Goal: Check status: Check status

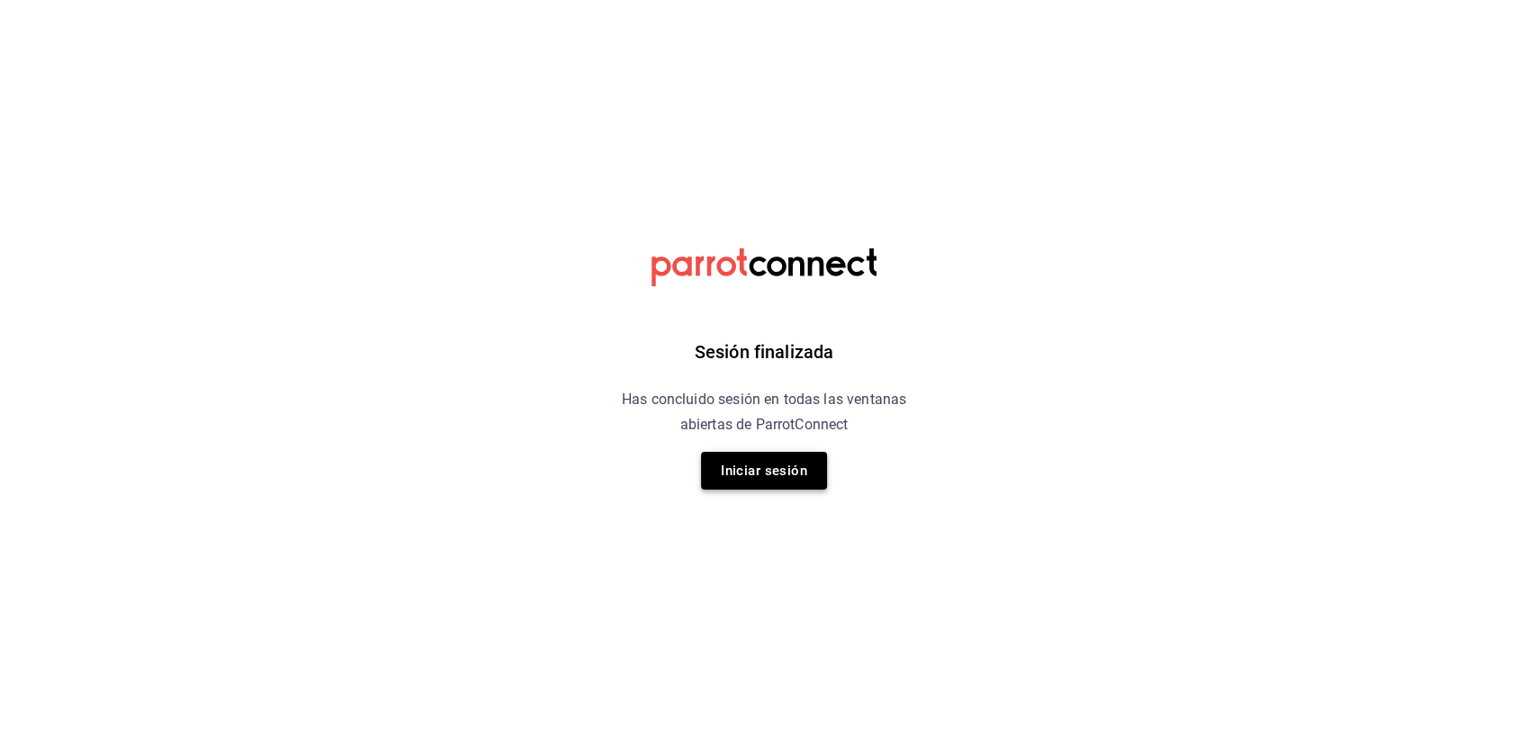
click at [779, 474] on button "Iniciar sesión" at bounding box center [764, 471] width 126 height 38
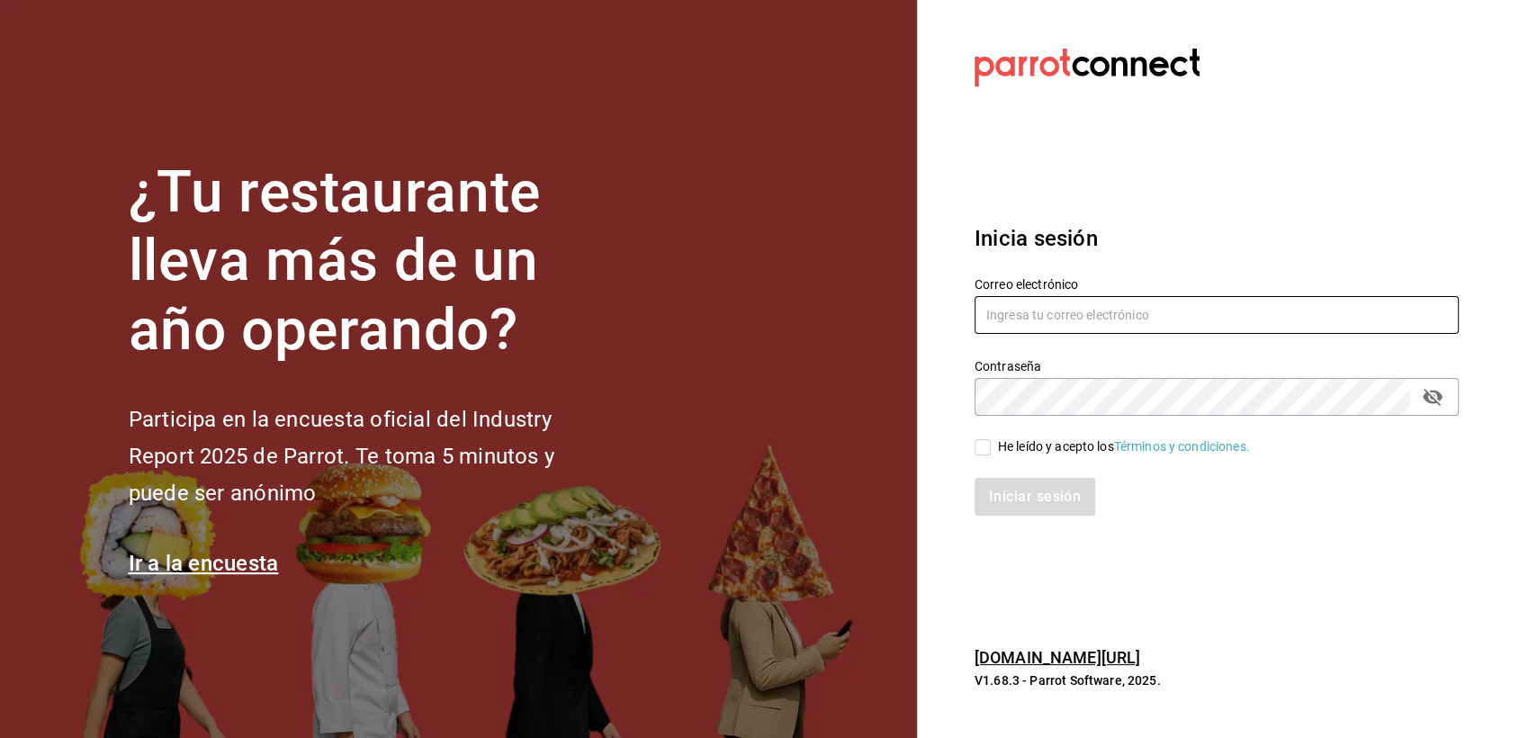
type input "[EMAIL_ADDRESS][DOMAIN_NAME]"
click at [987, 450] on input "He leído y acepto los Términos y condiciones." at bounding box center [983, 447] width 16 height 16
checkbox input "true"
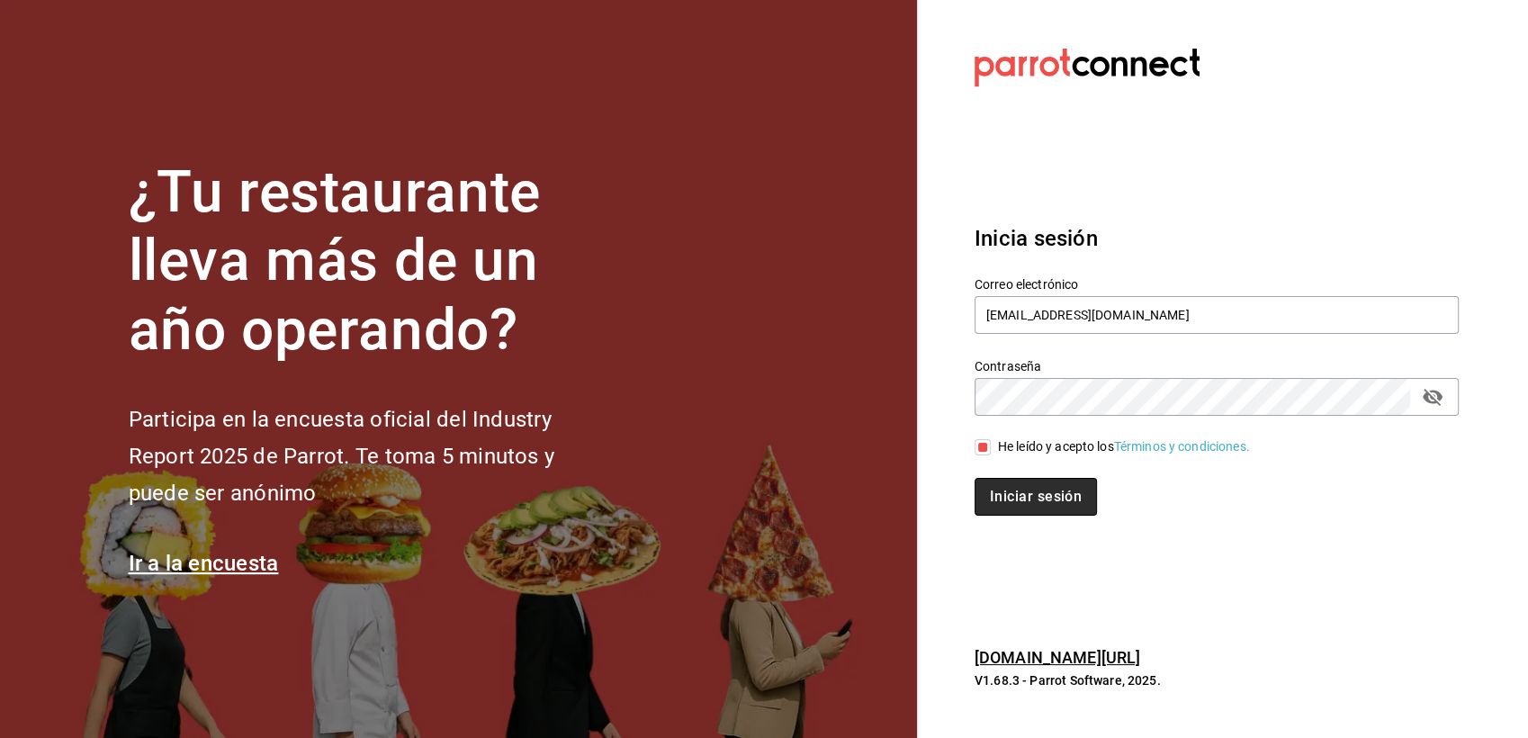
click at [1016, 490] on button "Iniciar sesión" at bounding box center [1036, 497] width 122 height 38
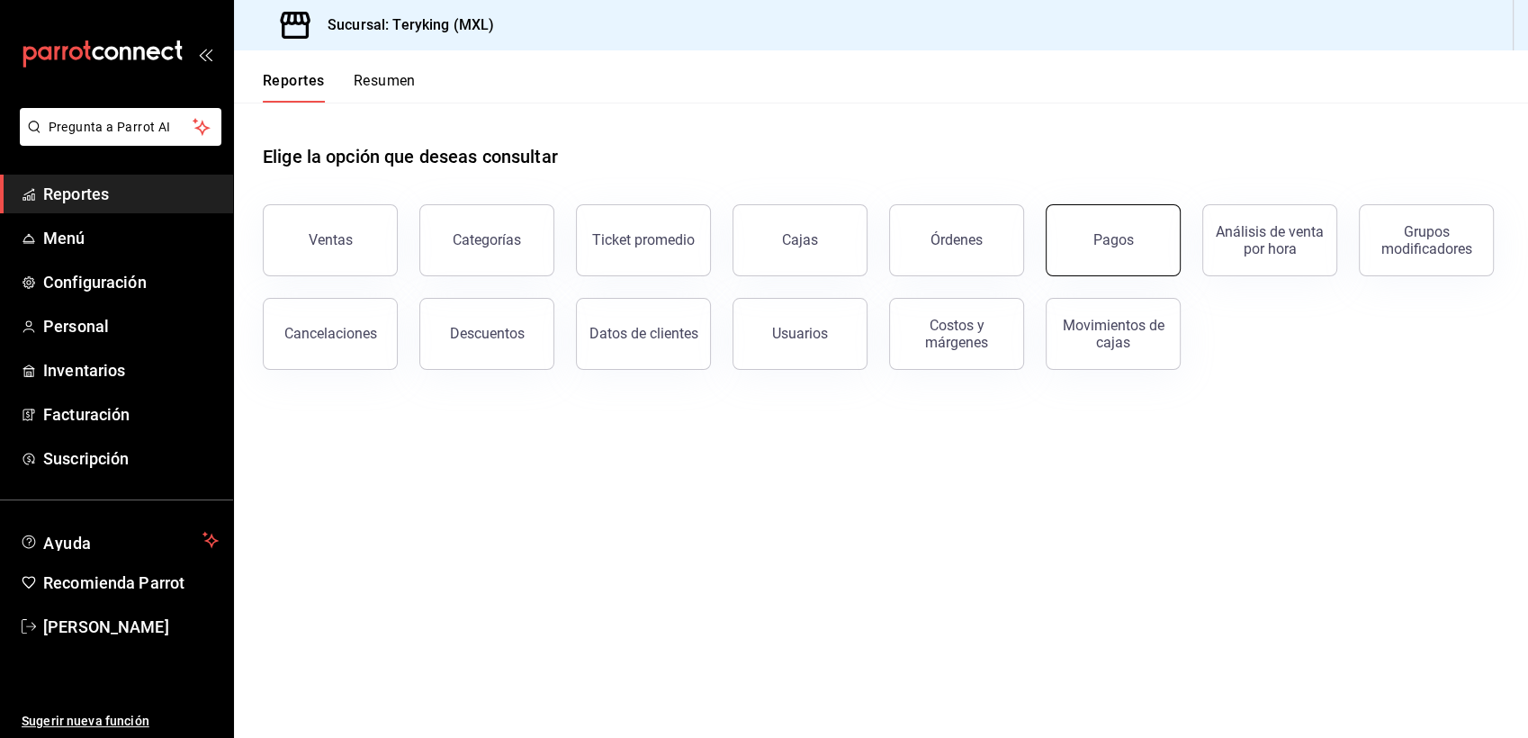
click at [1090, 236] on button "Pagos" at bounding box center [1113, 240] width 135 height 72
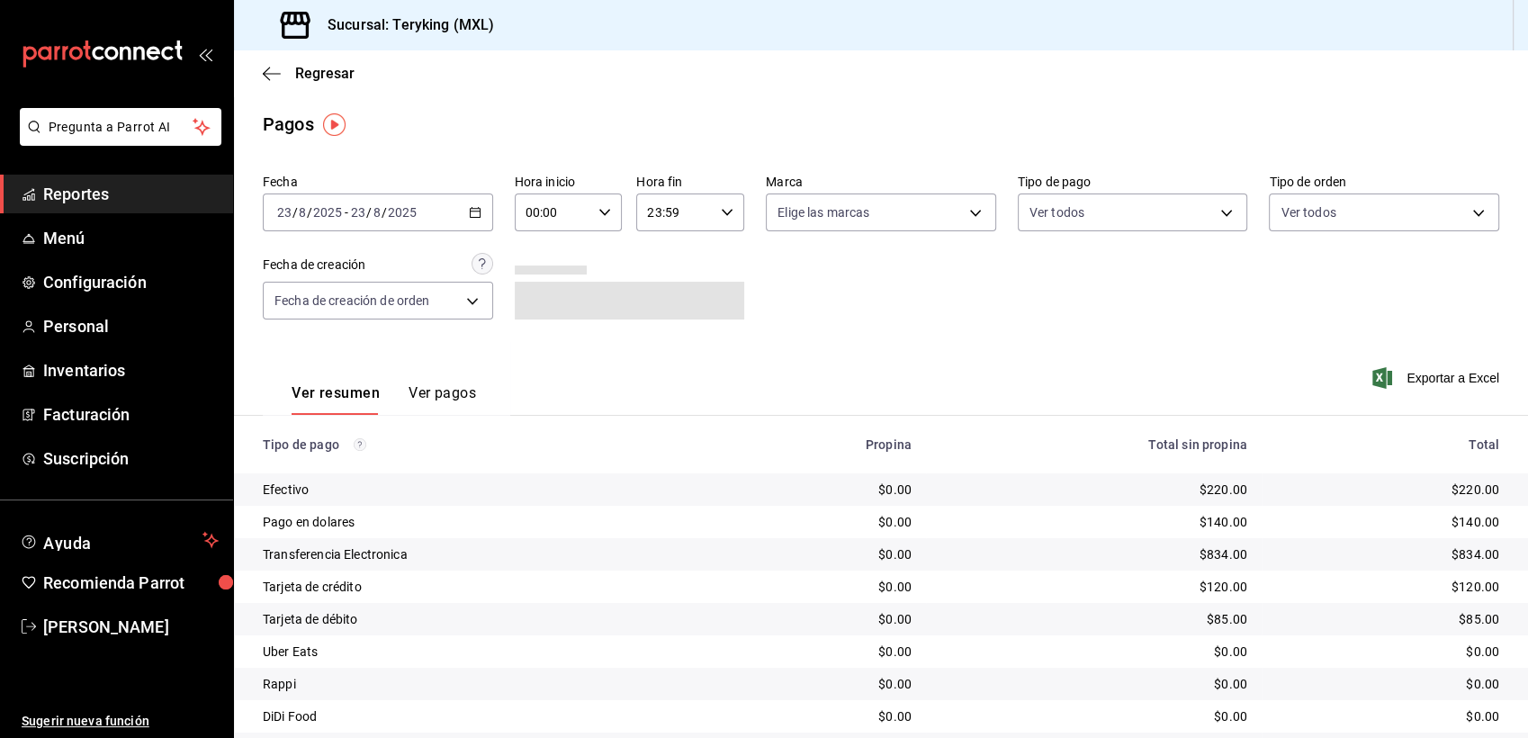
click at [328, 82] on span "Regresar" at bounding box center [324, 73] width 59 height 17
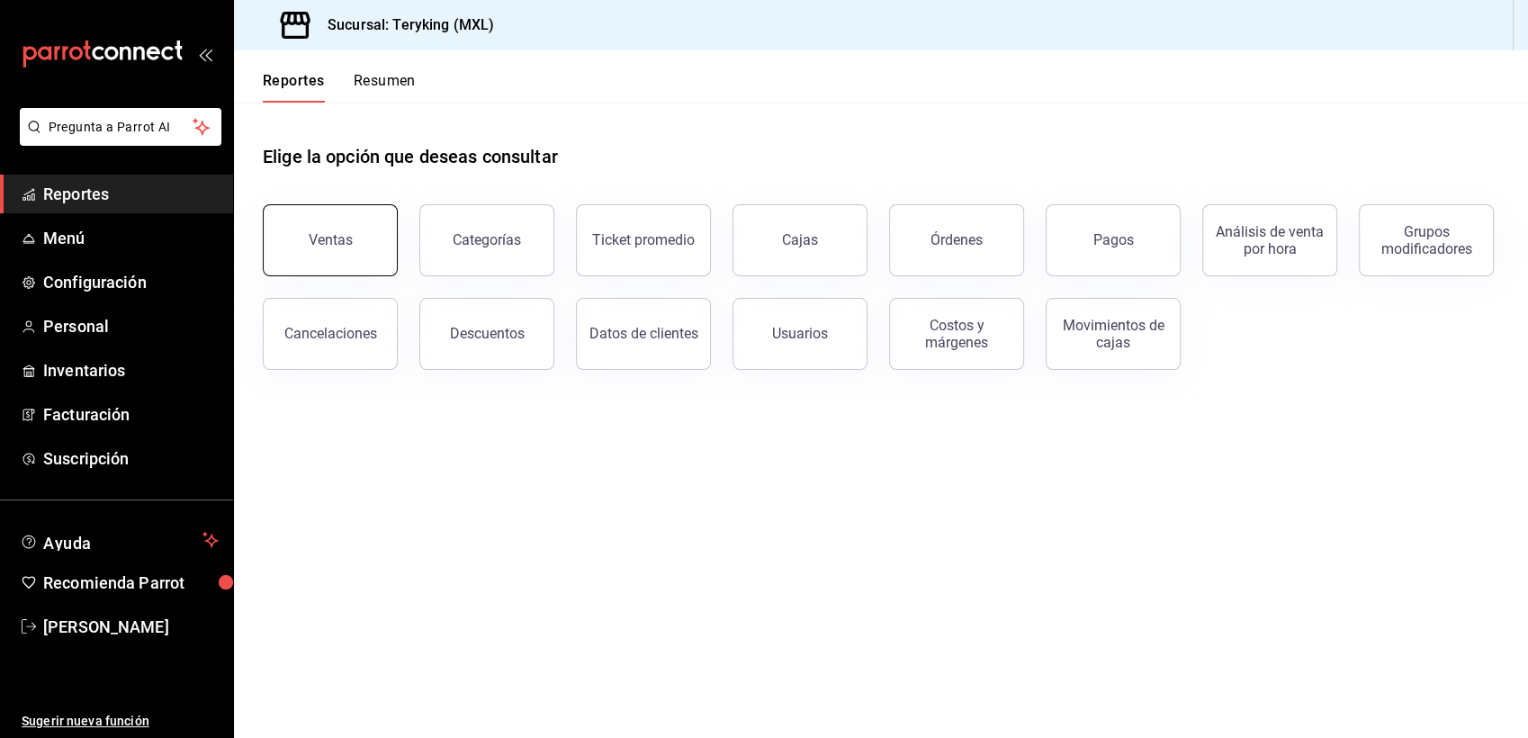
click at [358, 256] on button "Ventas" at bounding box center [330, 240] width 135 height 72
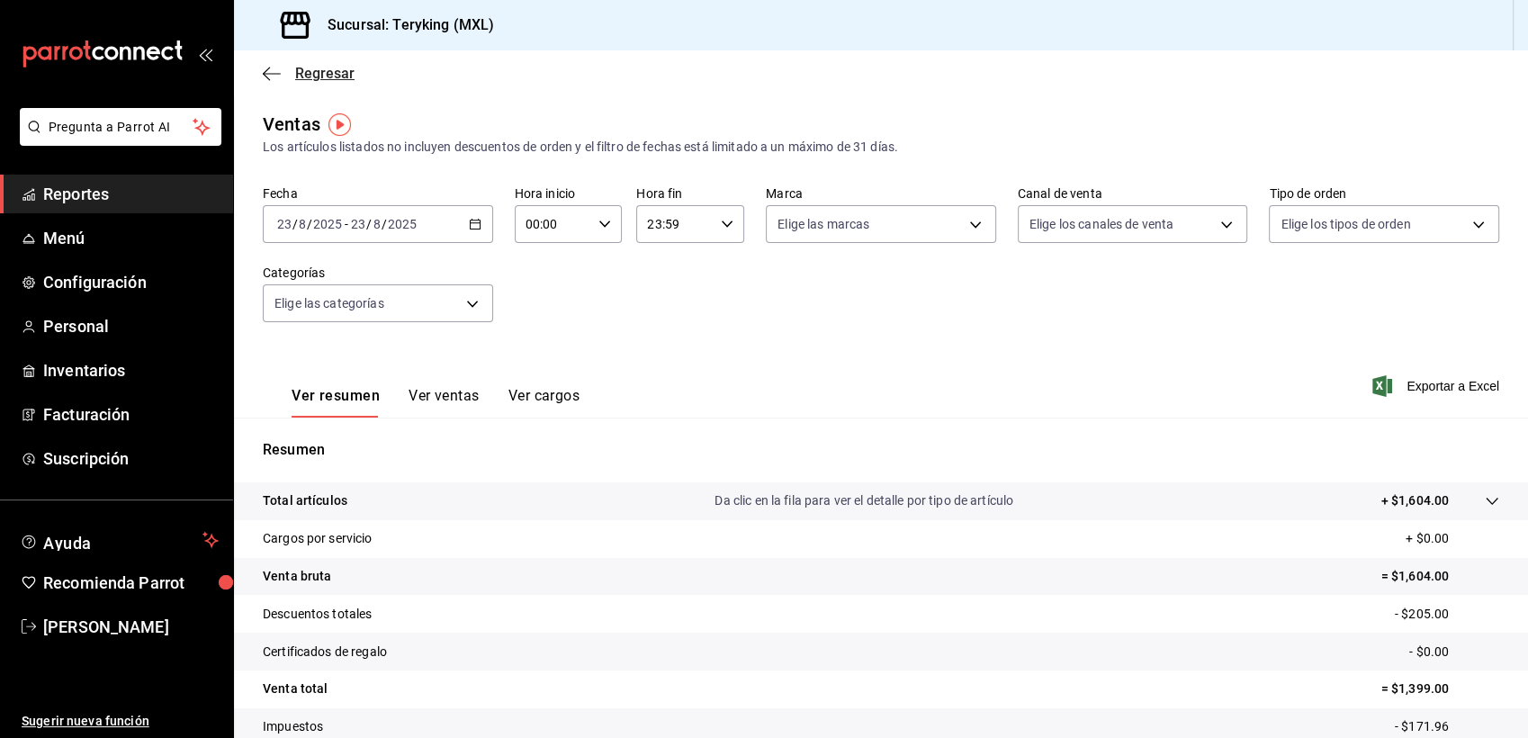
click at [342, 75] on span "Regresar" at bounding box center [324, 73] width 59 height 17
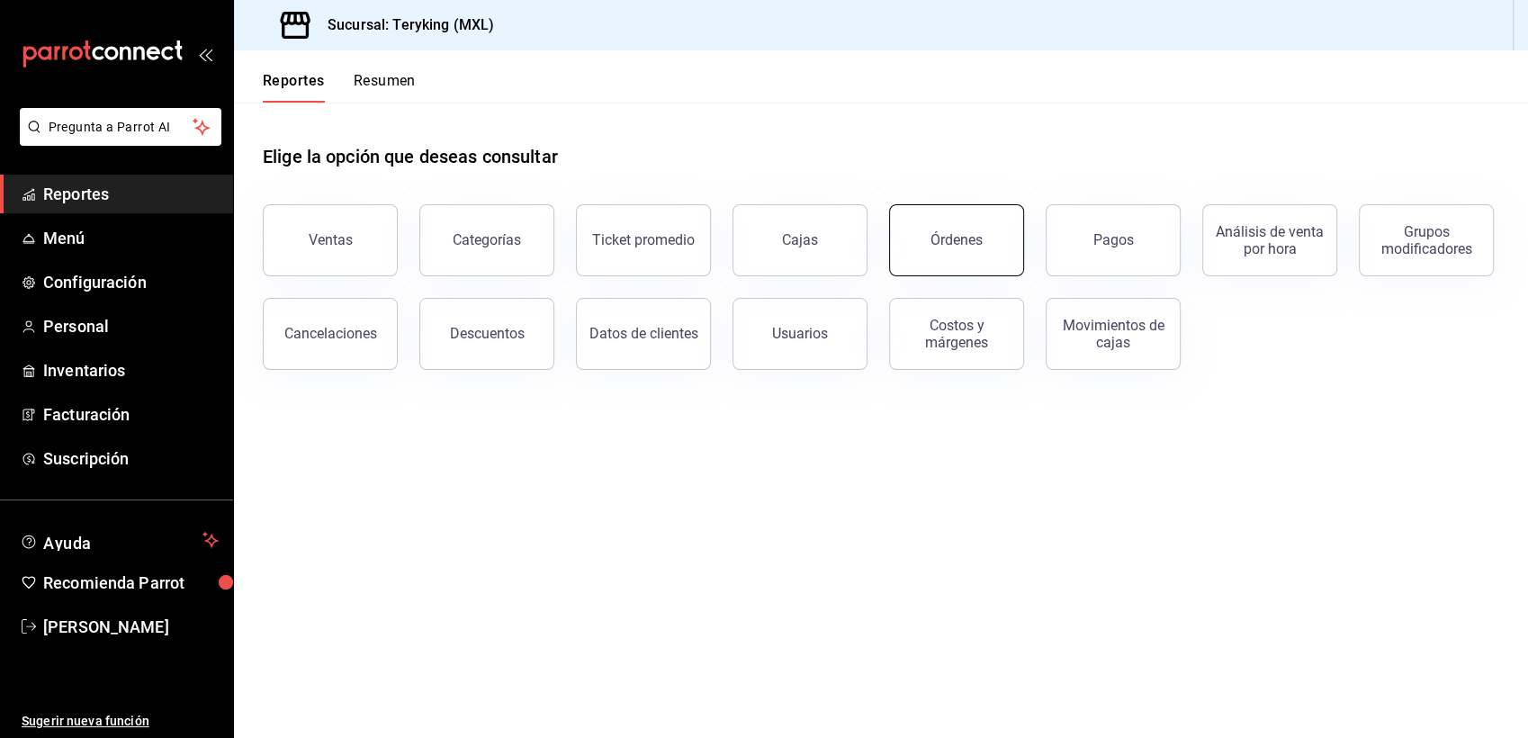
click at [936, 253] on button "Órdenes" at bounding box center [956, 240] width 135 height 72
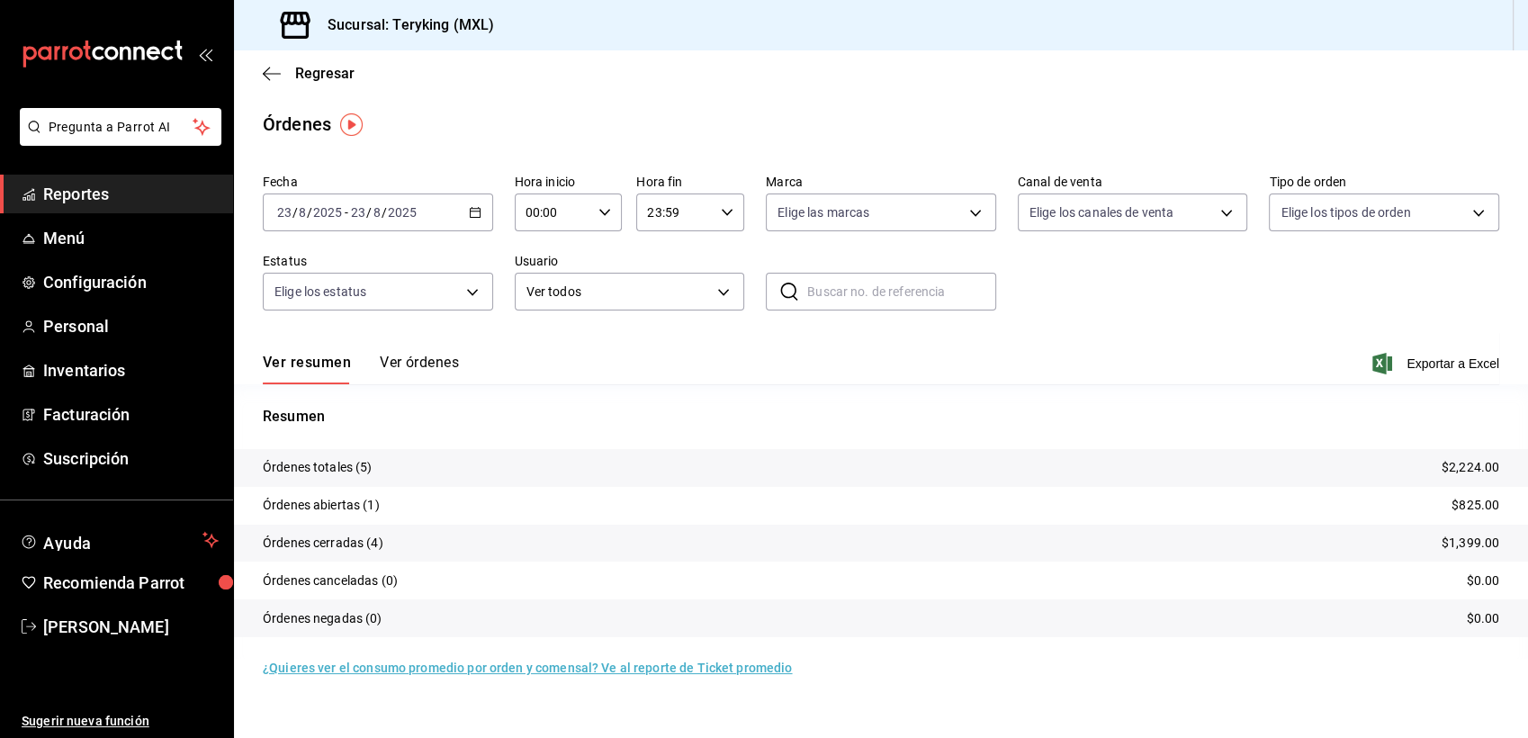
click at [416, 366] on button "Ver órdenes" at bounding box center [419, 369] width 79 height 31
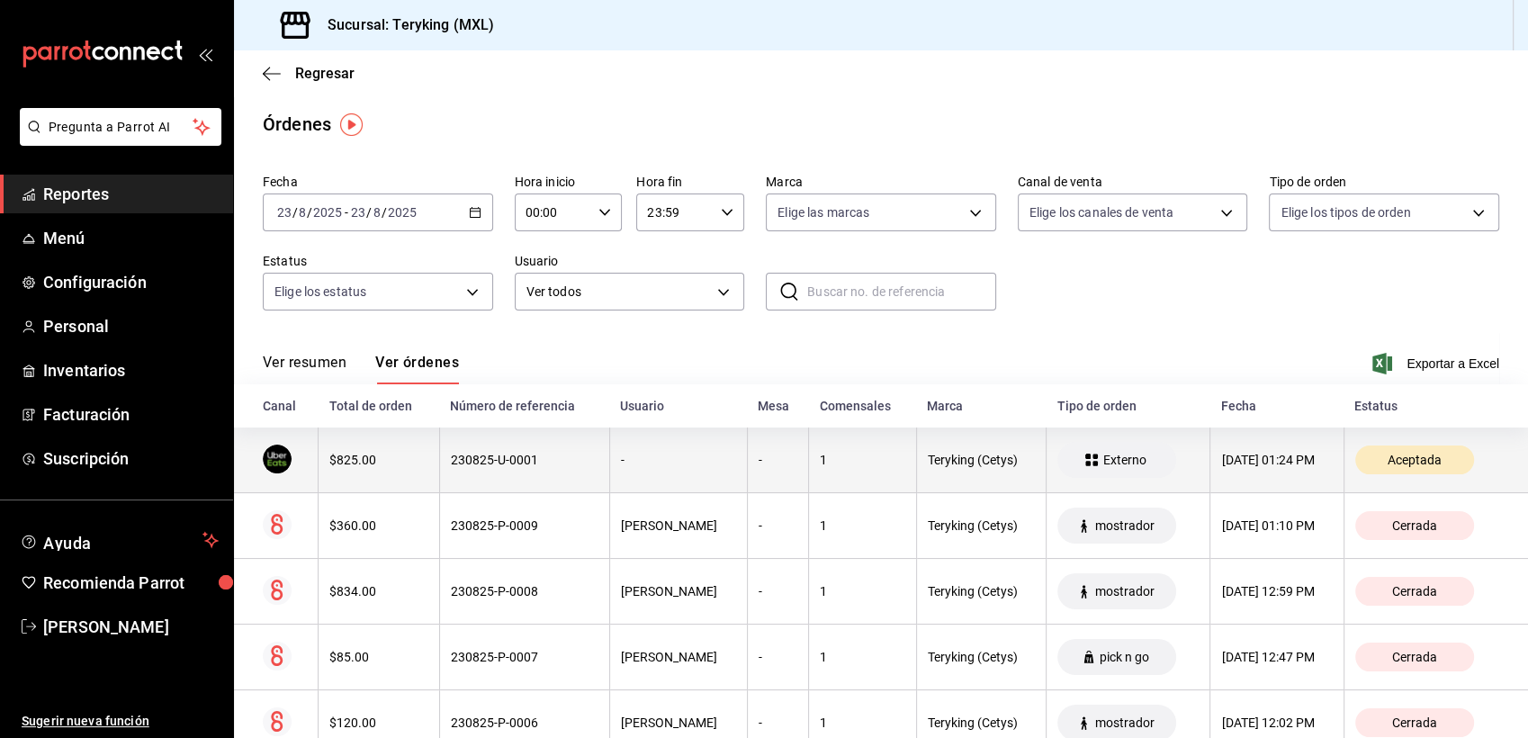
click at [480, 453] on div "230825-U-0001" at bounding box center [525, 460] width 148 height 14
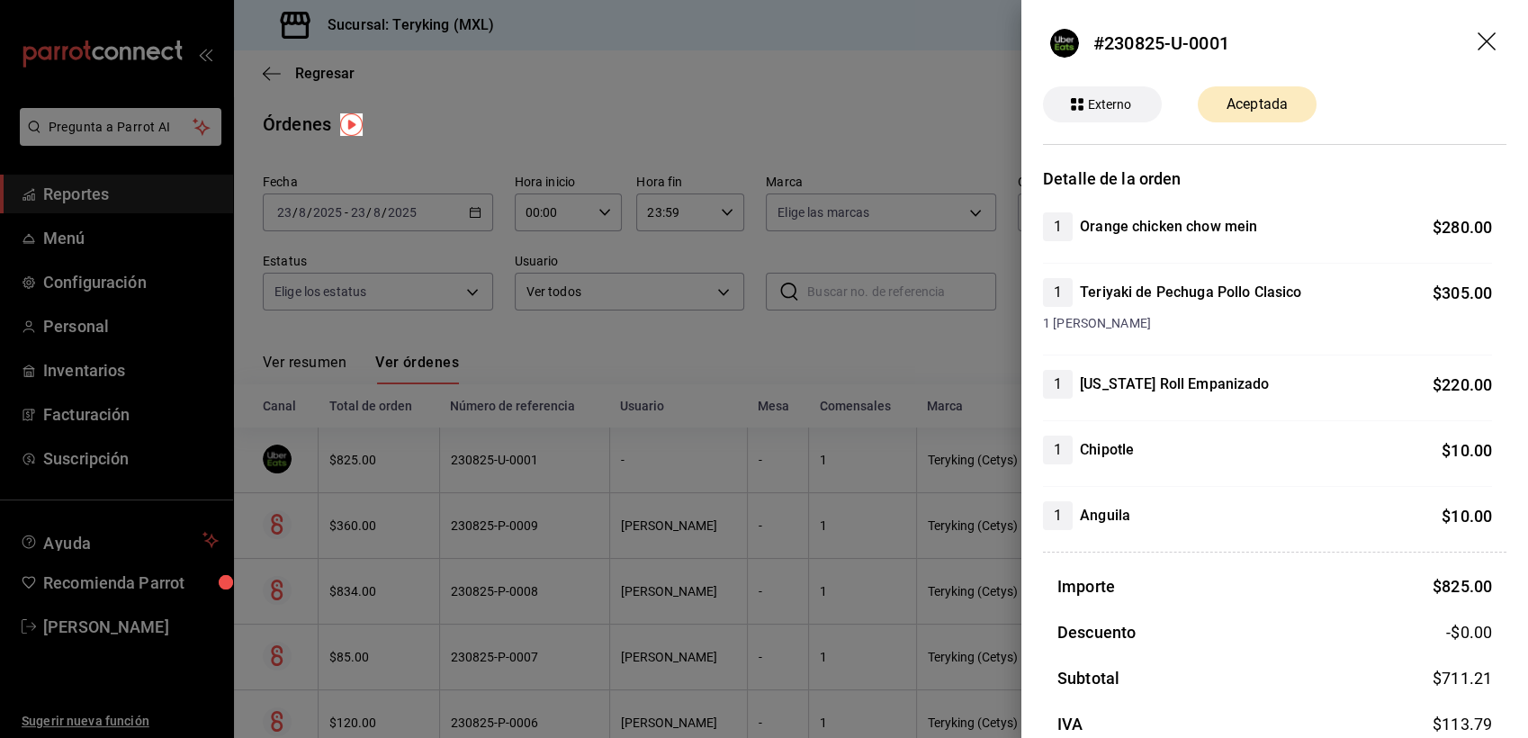
click at [661, 342] on div at bounding box center [764, 369] width 1528 height 738
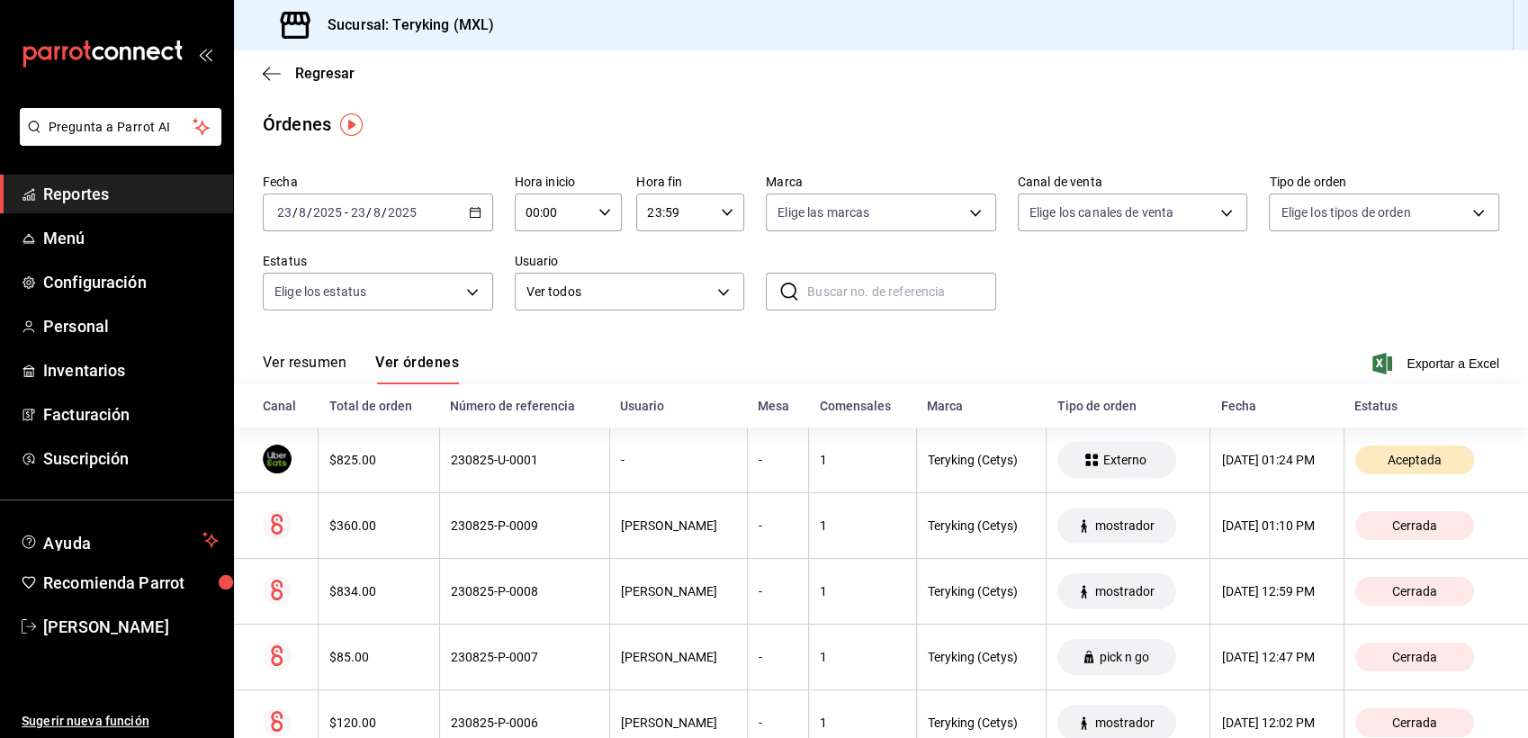
scroll to position [54, 0]
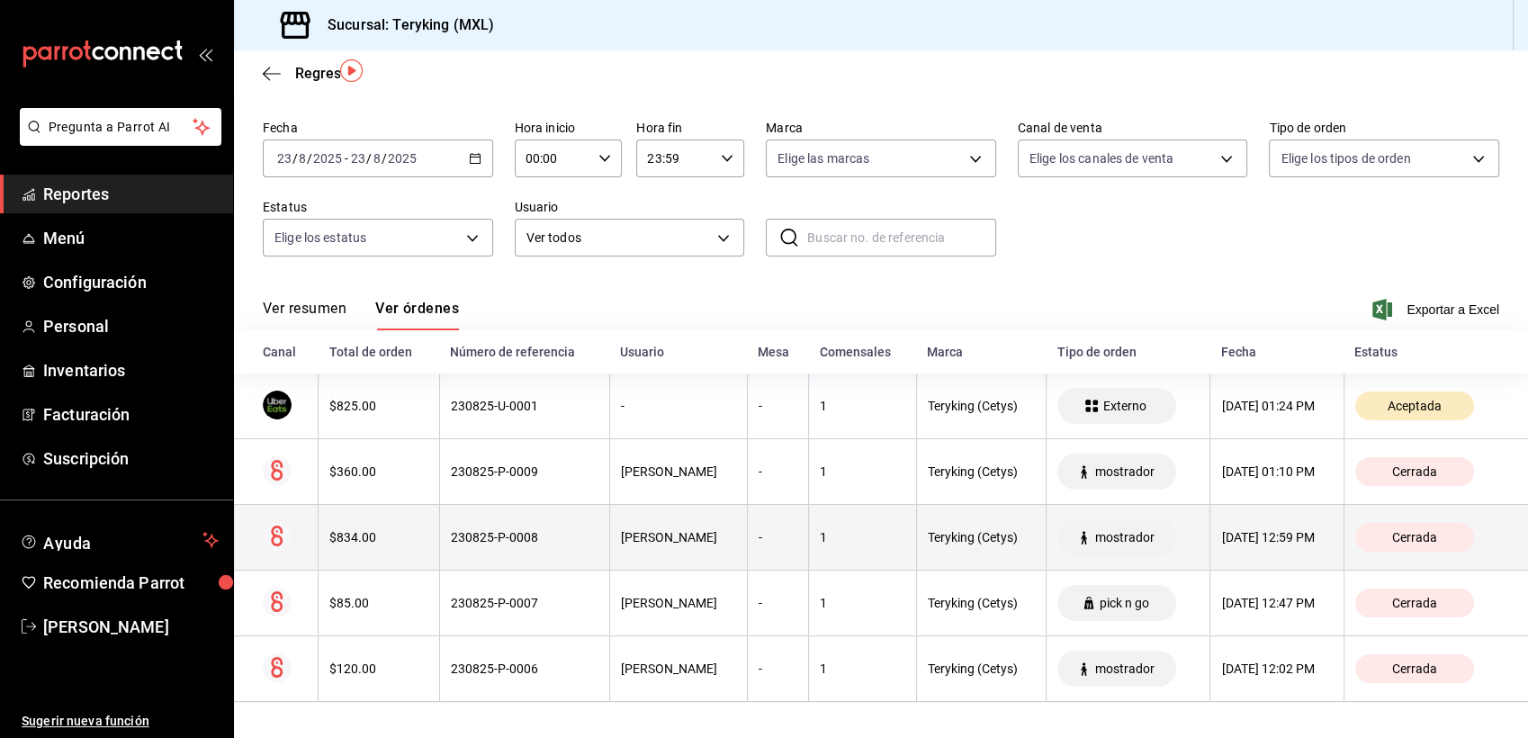
click at [531, 533] on div "230825-P-0008" at bounding box center [525, 537] width 148 height 14
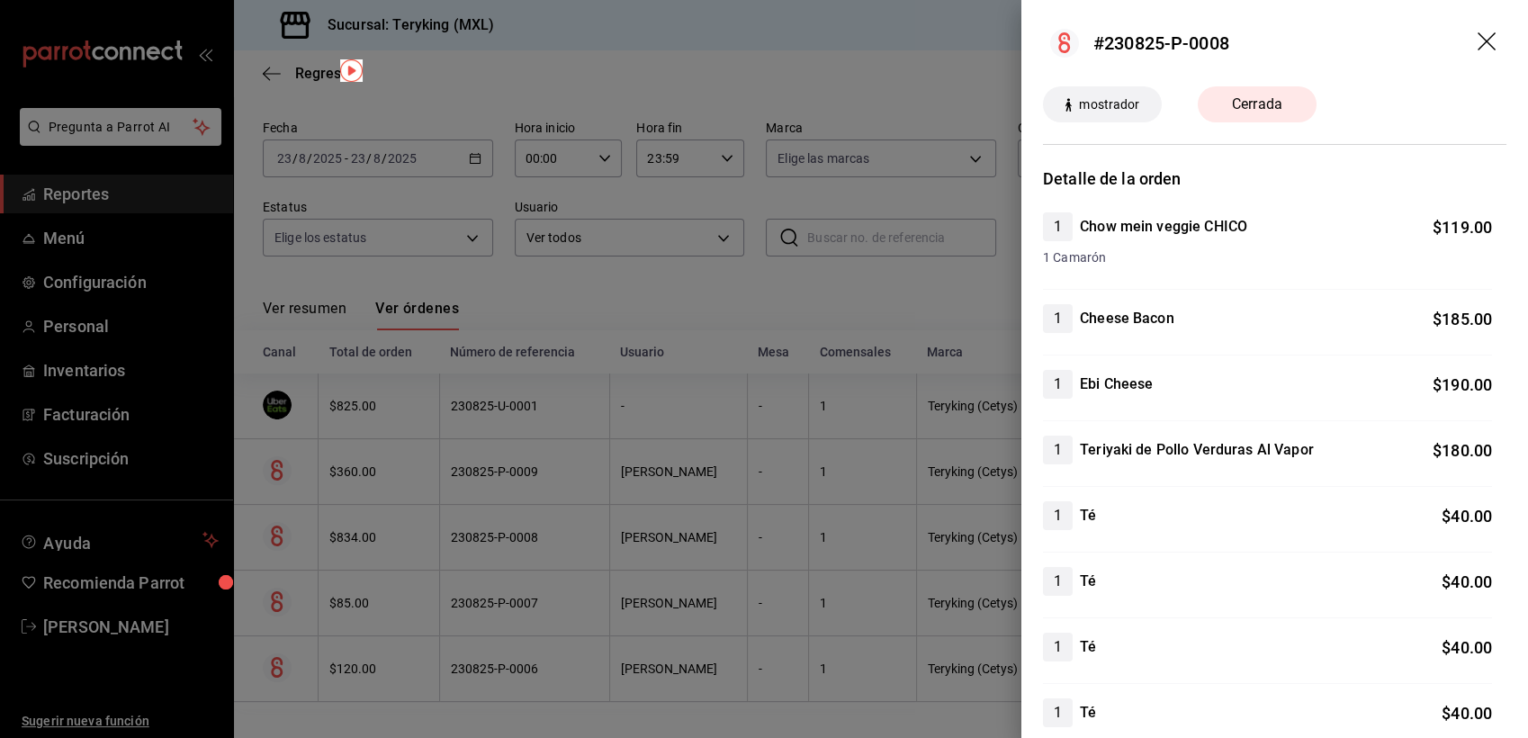
click at [662, 307] on div at bounding box center [764, 369] width 1528 height 738
